Goal: Task Accomplishment & Management: Use online tool/utility

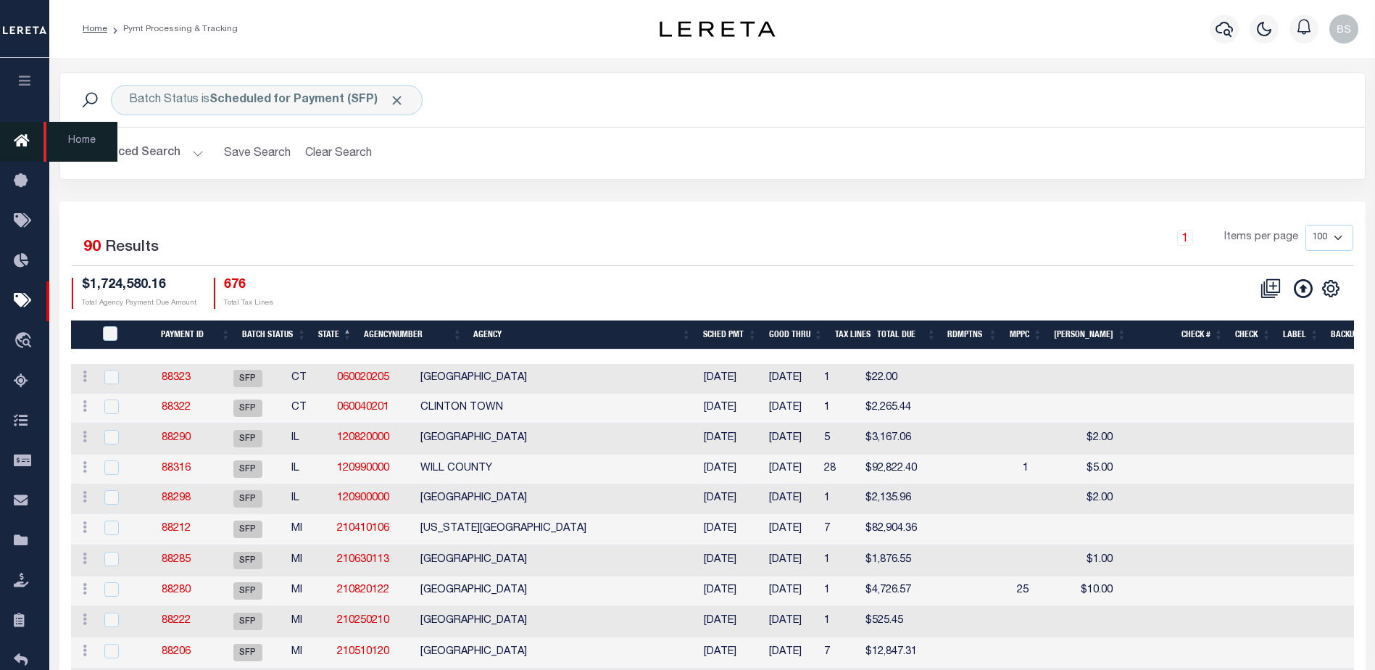
click at [20, 145] on icon at bounding box center [25, 142] width 23 height 18
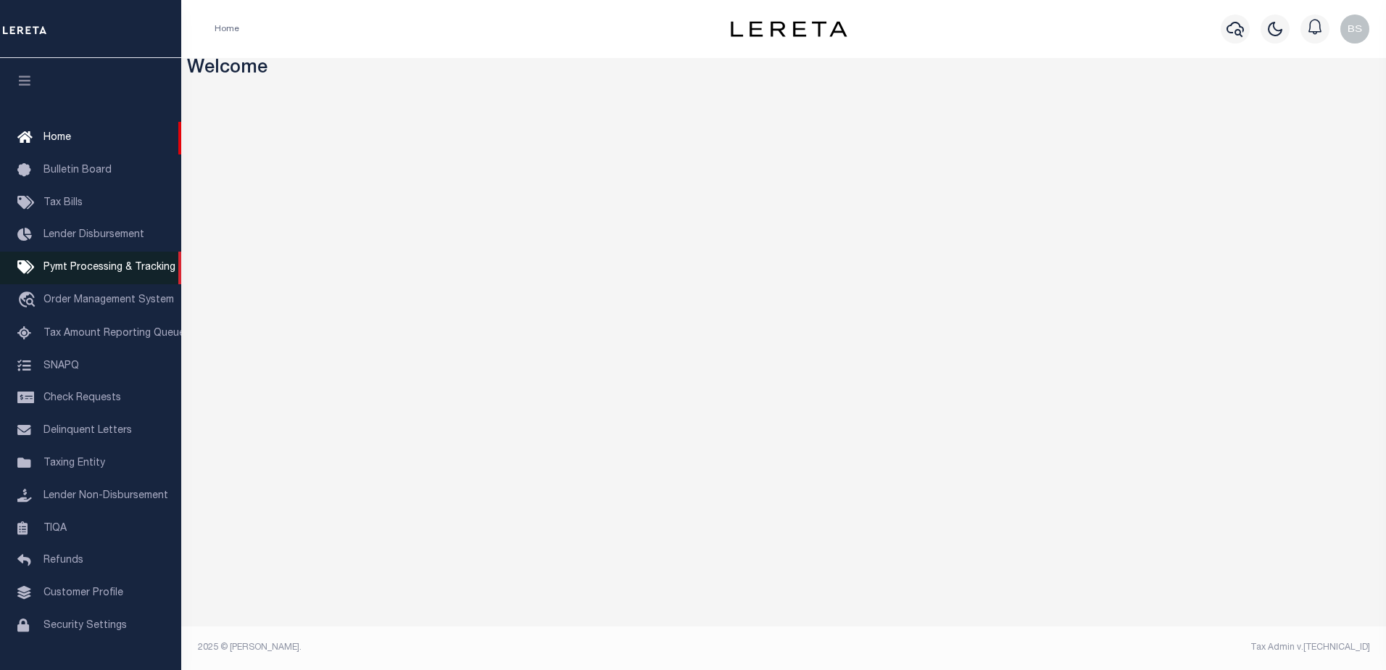
click at [93, 266] on span "Pymt Processing & Tracking" at bounding box center [109, 267] width 132 height 10
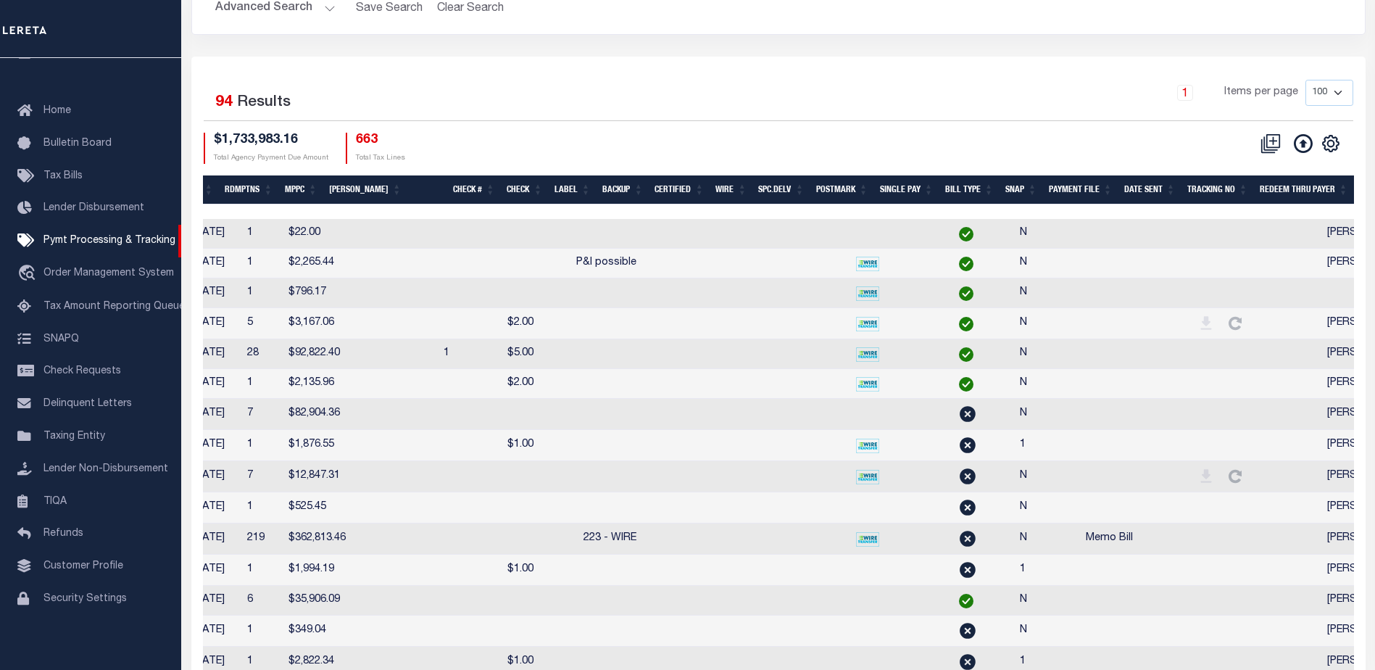
click at [1204, 187] on th "Tracking No" at bounding box center [1217, 190] width 72 height 30
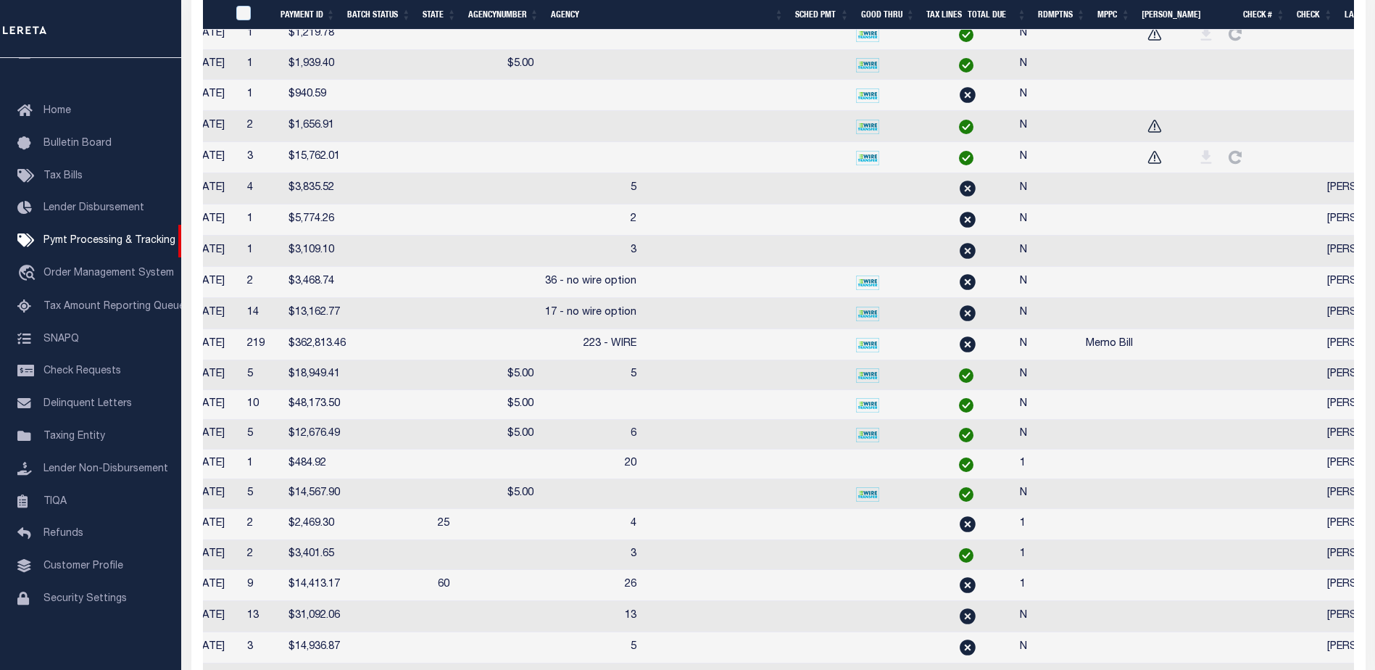
scroll to position [0, 781]
